Goal: Find specific page/section: Find specific page/section

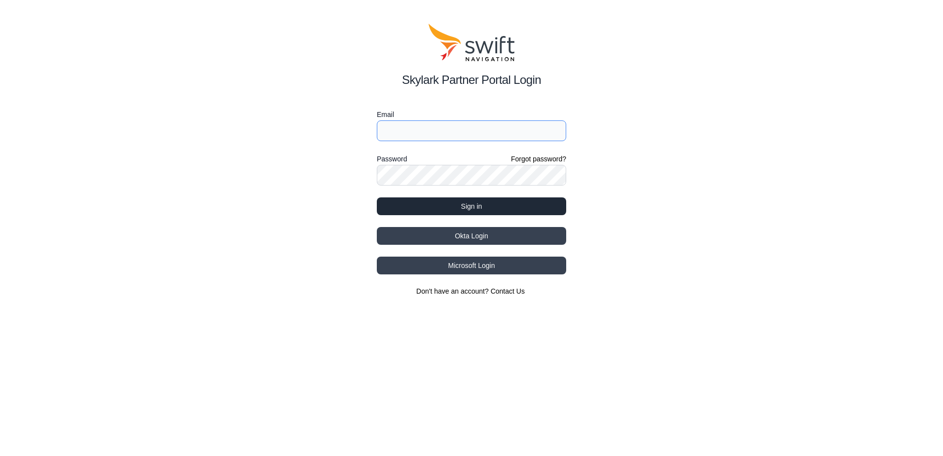
type input "[EMAIL_ADDRESS][DOMAIN_NAME]"
click at [440, 209] on button "Sign in" at bounding box center [471, 206] width 189 height 18
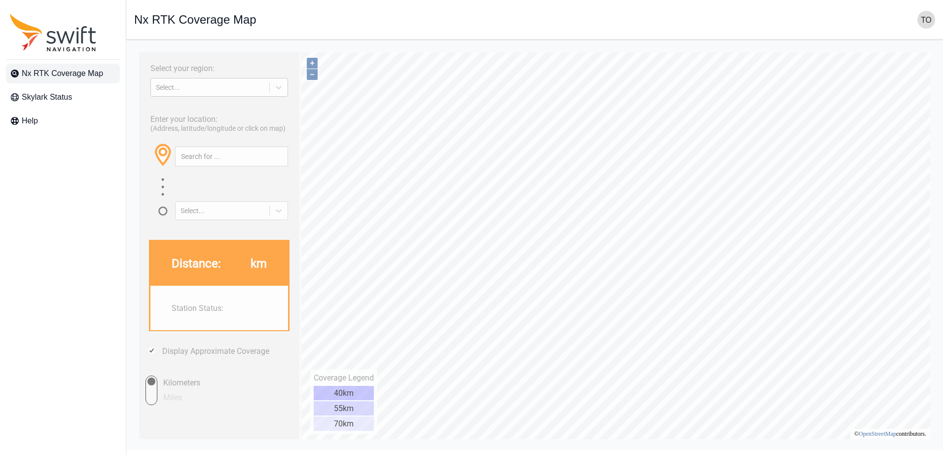
click at [211, 88] on div "Select..." at bounding box center [210, 87] width 108 height 8
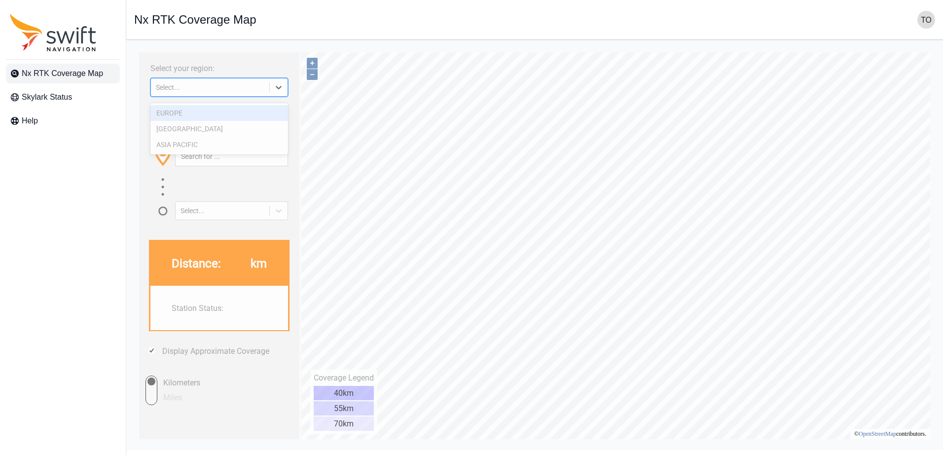
click at [280, 92] on icon at bounding box center [279, 87] width 10 height 10
click at [277, 92] on icon at bounding box center [279, 87] width 10 height 10
click at [218, 142] on div "ASIA PACIFIC" at bounding box center [219, 145] width 138 height 16
click at [217, 166] on input "text" at bounding box center [232, 156] width 112 height 19
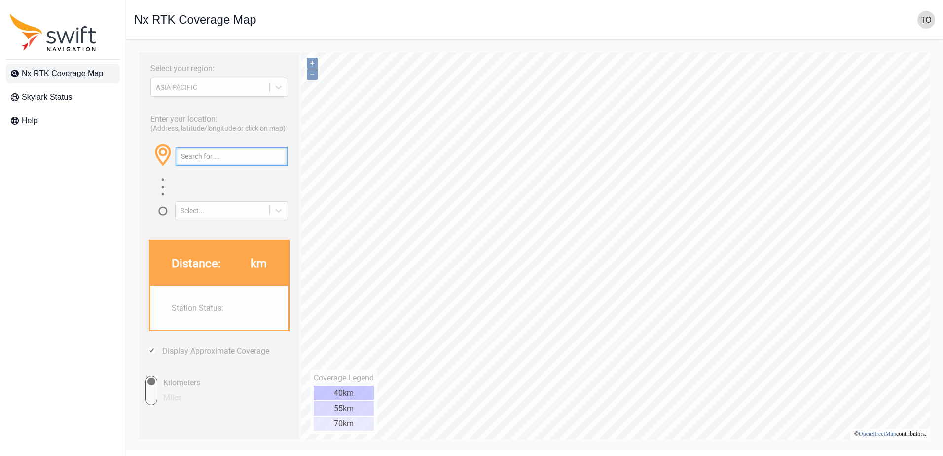
click at [228, 166] on input "text" at bounding box center [232, 156] width 112 height 19
click at [229, 161] on input "text" at bounding box center [232, 156] width 112 height 19
paste input "35.37305304878831, 139.60343407079048"
click at [278, 215] on icon at bounding box center [279, 211] width 10 height 10
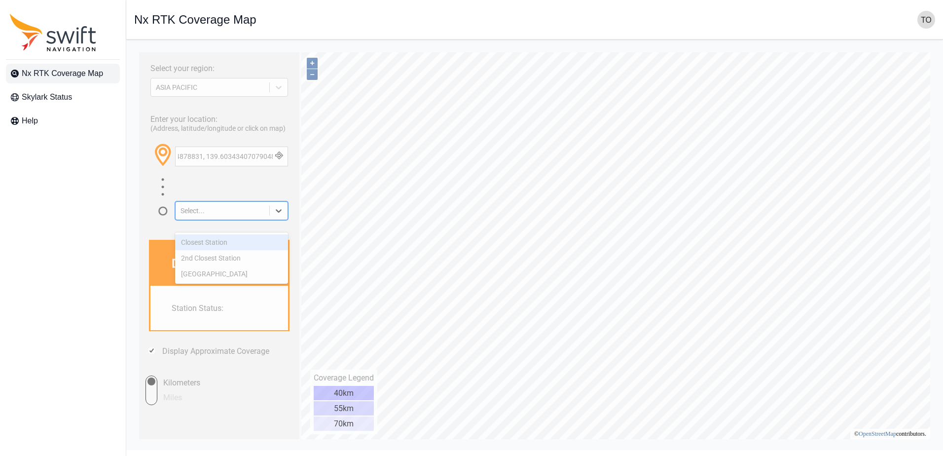
scroll to position [0, 0]
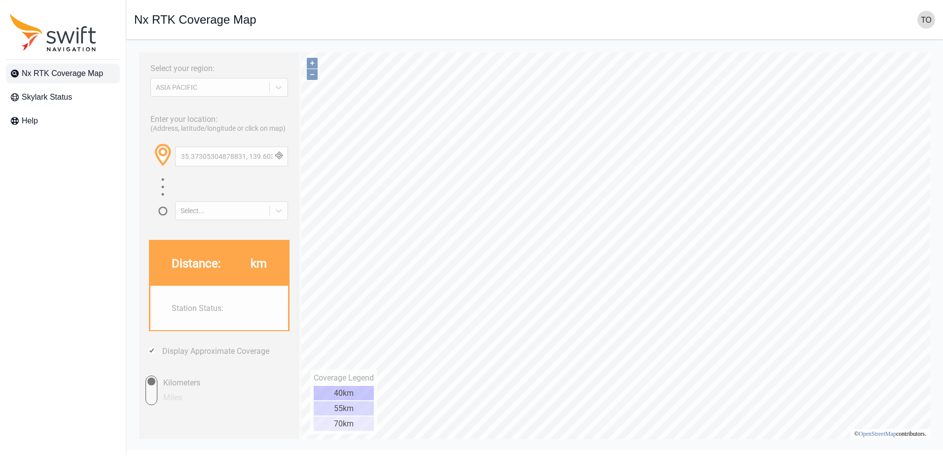
click at [278, 162] on button "button" at bounding box center [279, 156] width 16 height 19
click at [213, 166] on input "35.37305304878831, 139.60343407079048" at bounding box center [232, 156] width 112 height 19
paste input "4.99187482411896, 136.48121326045967"
type input "34.99187482411896, 136.48121326045967"
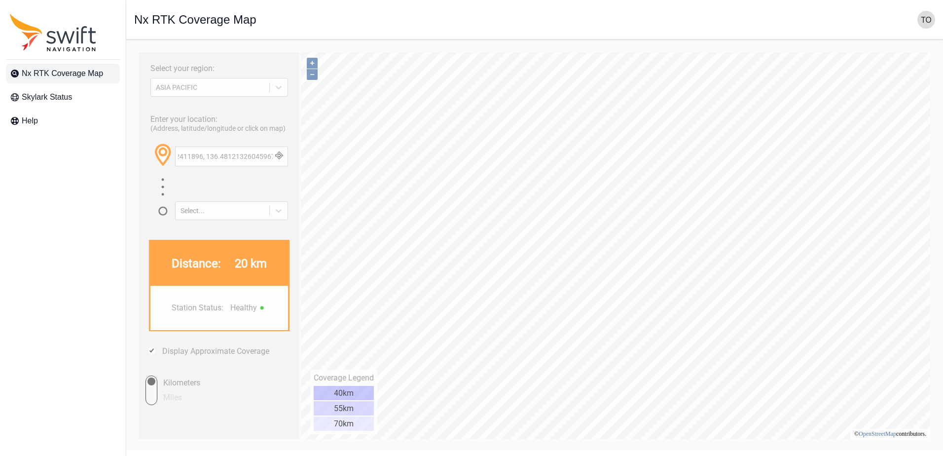
scroll to position [0, 0]
click at [282, 166] on button "button" at bounding box center [279, 156] width 16 height 19
